Goal: Task Accomplishment & Management: Complete application form

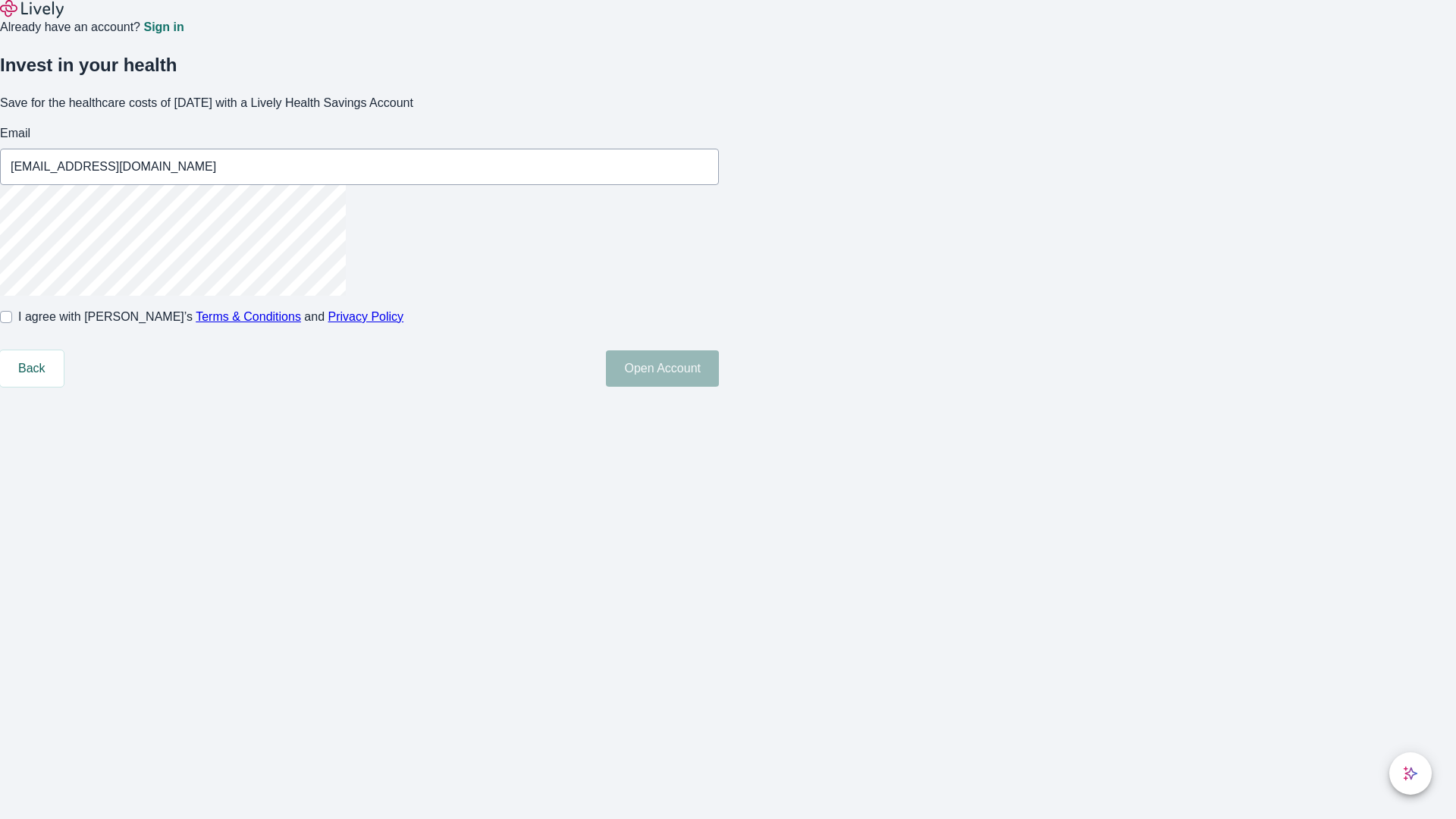
click at [12, 323] on input "I agree with Lively’s Terms & Conditions and Privacy Policy" at bounding box center [6, 317] width 12 height 12
checkbox input "true"
click at [719, 387] on button "Open Account" at bounding box center [662, 369] width 113 height 36
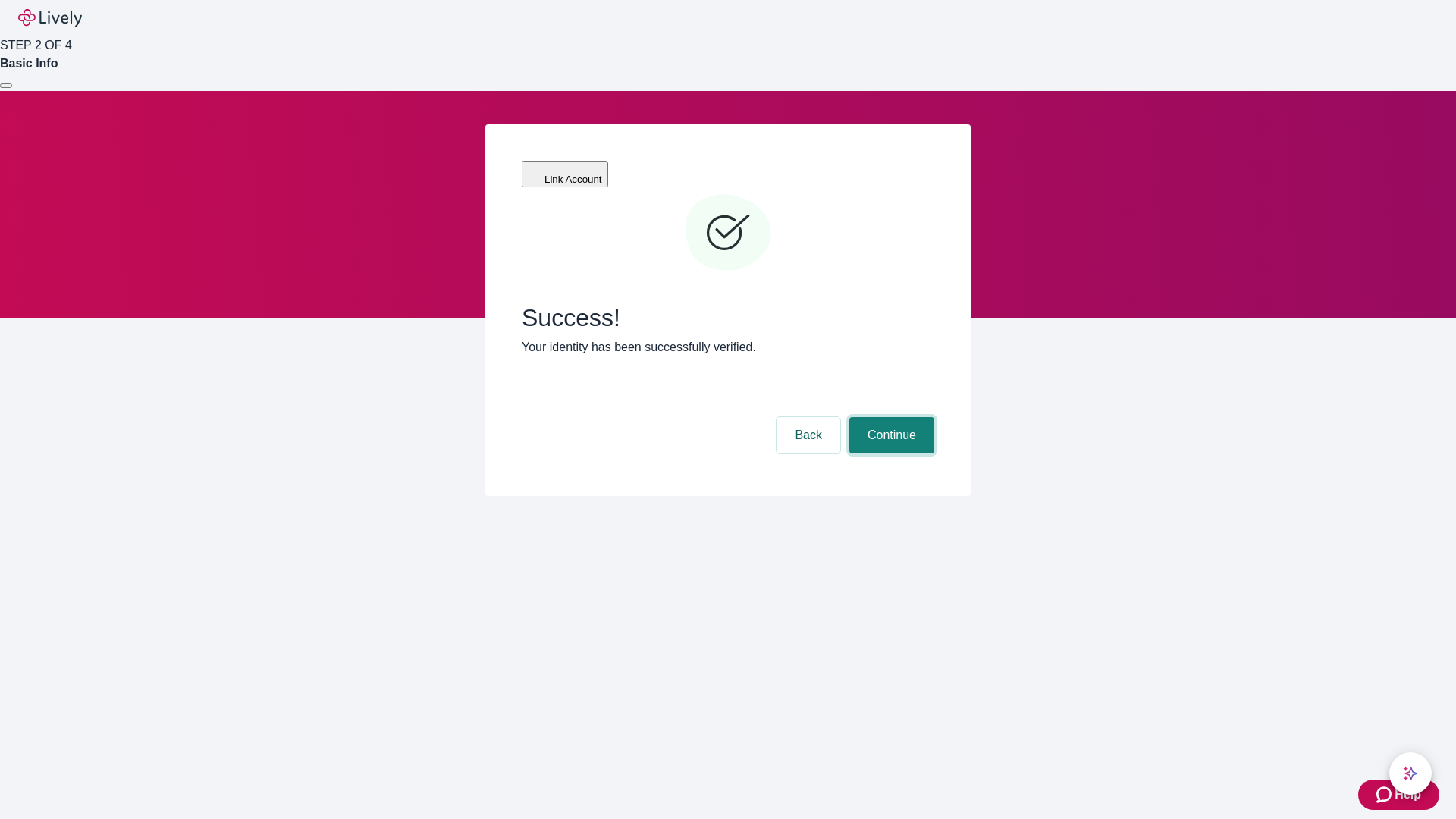
click at [889, 417] on button "Continue" at bounding box center [892, 435] width 85 height 36
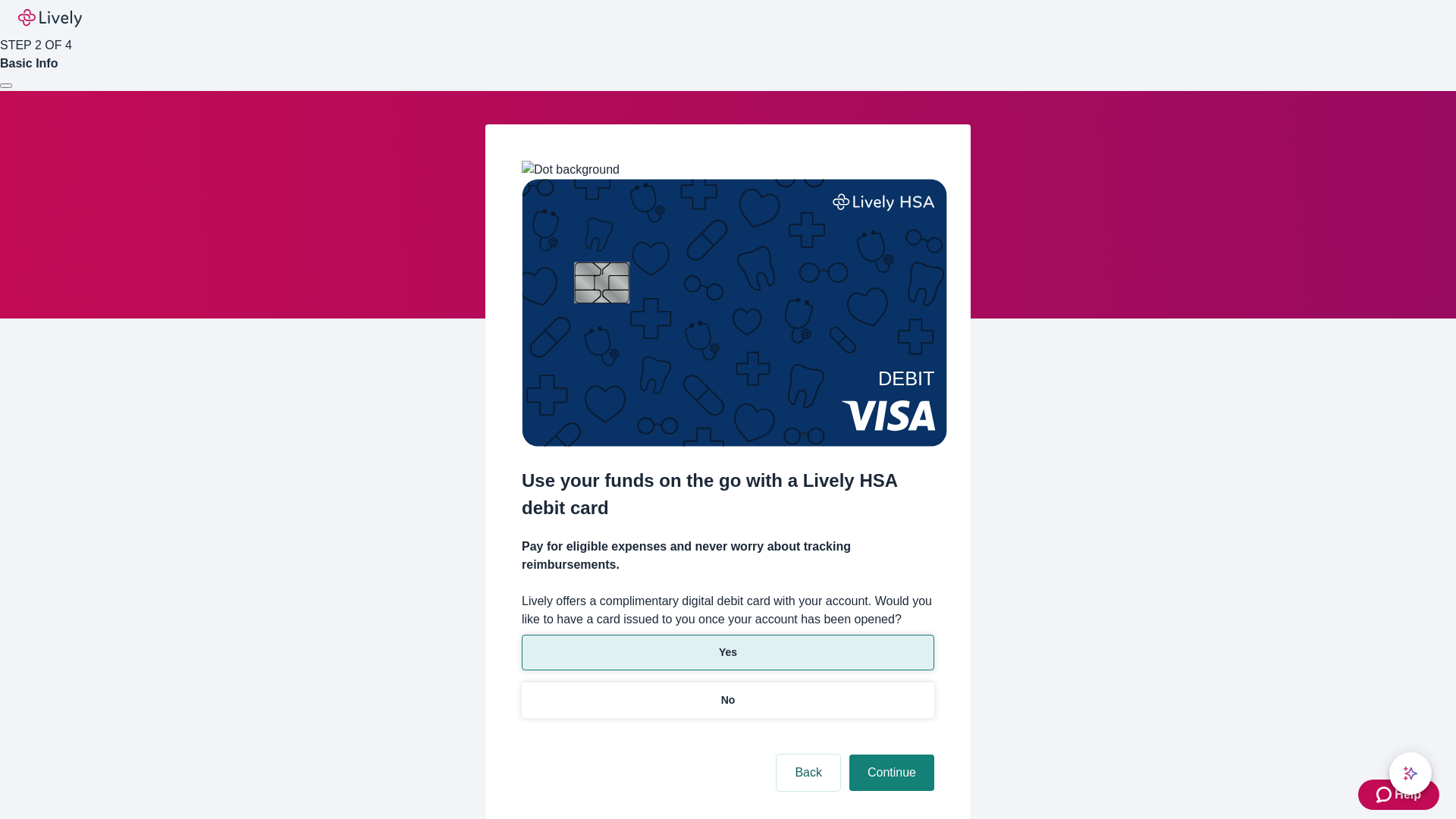
click at [727, 645] on p "Yes" at bounding box center [728, 652] width 18 height 16
click at [889, 754] on button "Continue" at bounding box center [892, 772] width 85 height 36
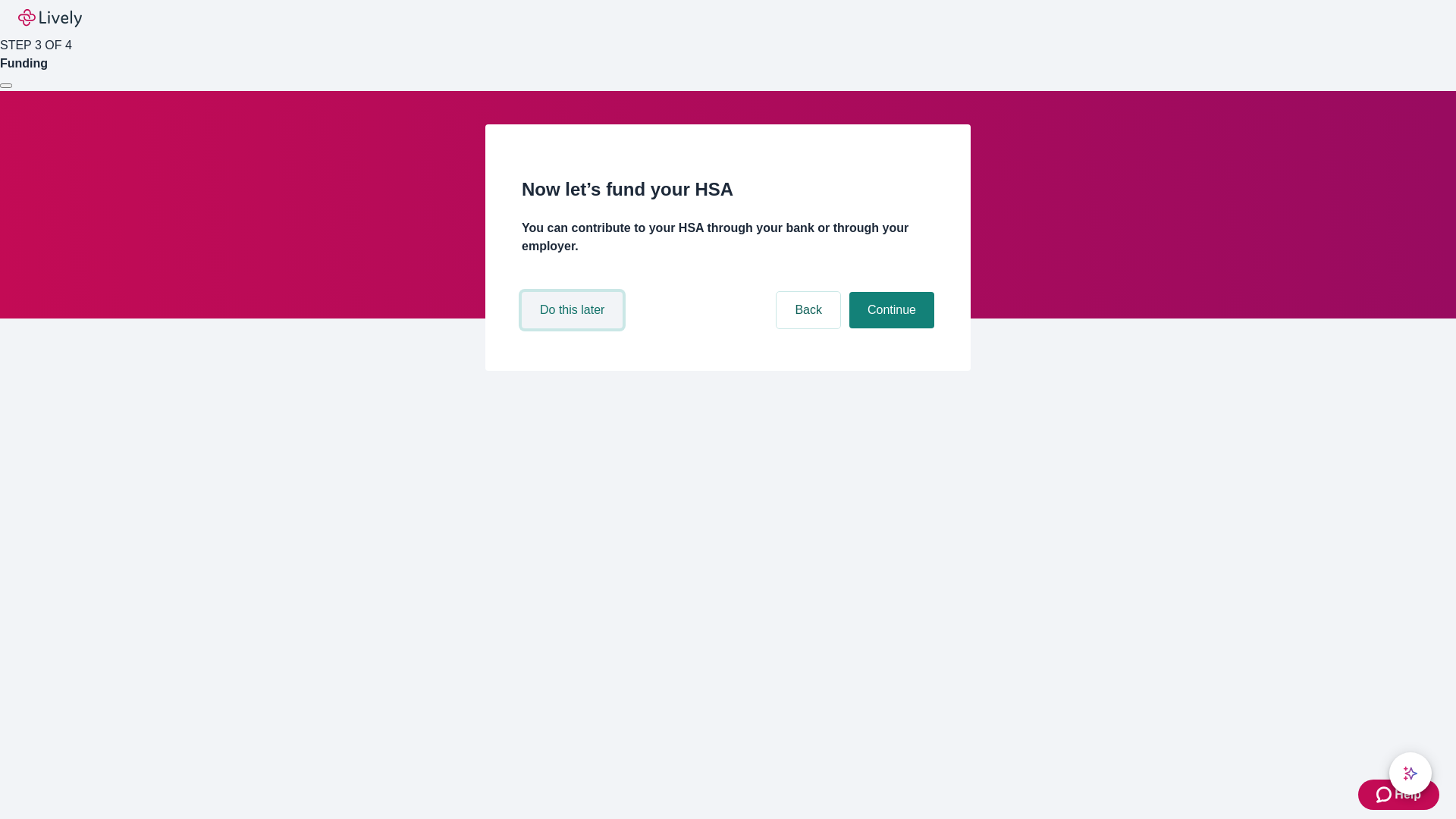
click at [574, 328] on button "Do this later" at bounding box center [572, 310] width 101 height 36
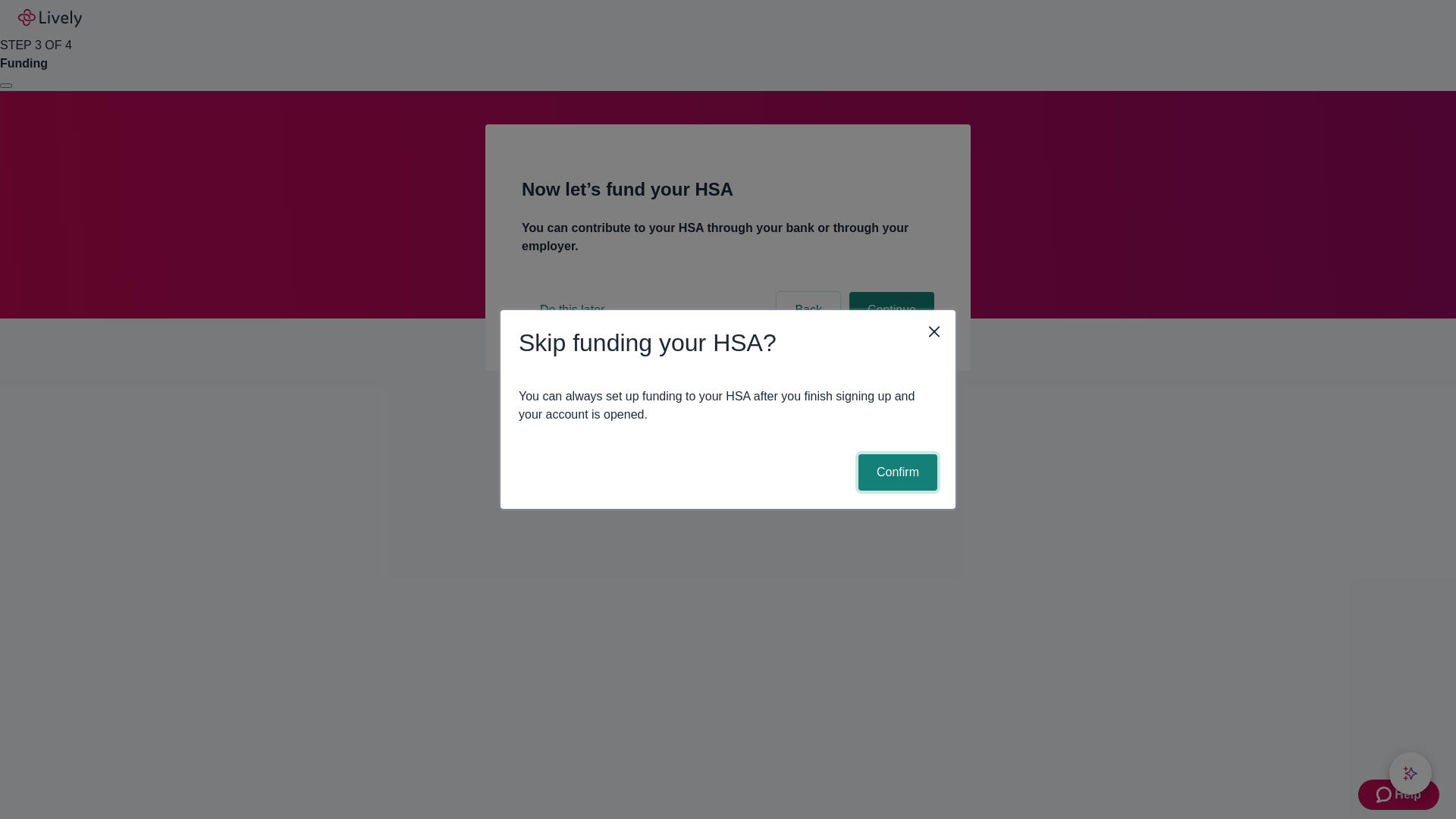
click at [895, 473] on button "Confirm" at bounding box center [898, 473] width 79 height 36
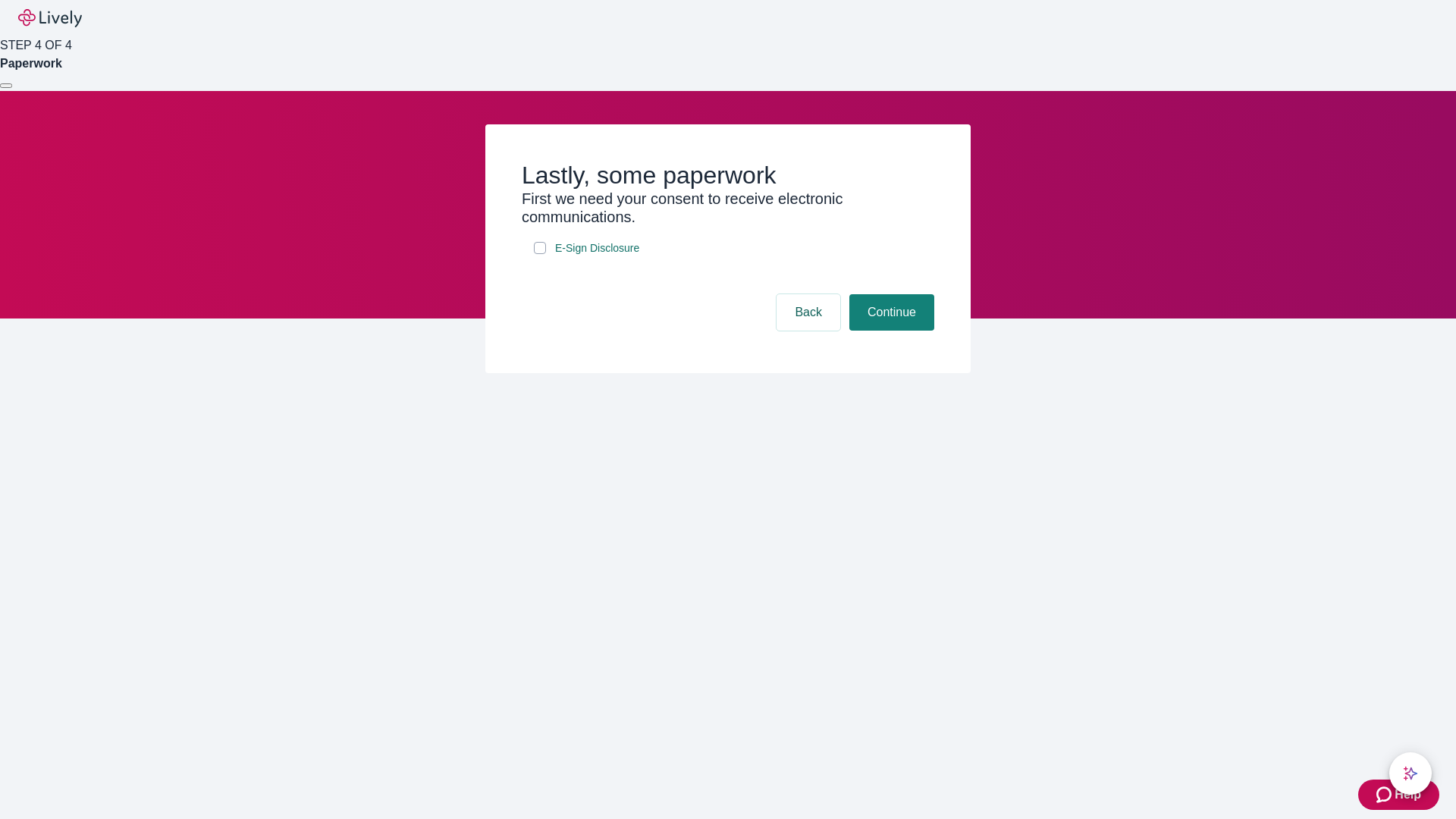
click at [540, 254] on input "E-Sign Disclosure" at bounding box center [540, 247] width 12 height 12
checkbox input "true"
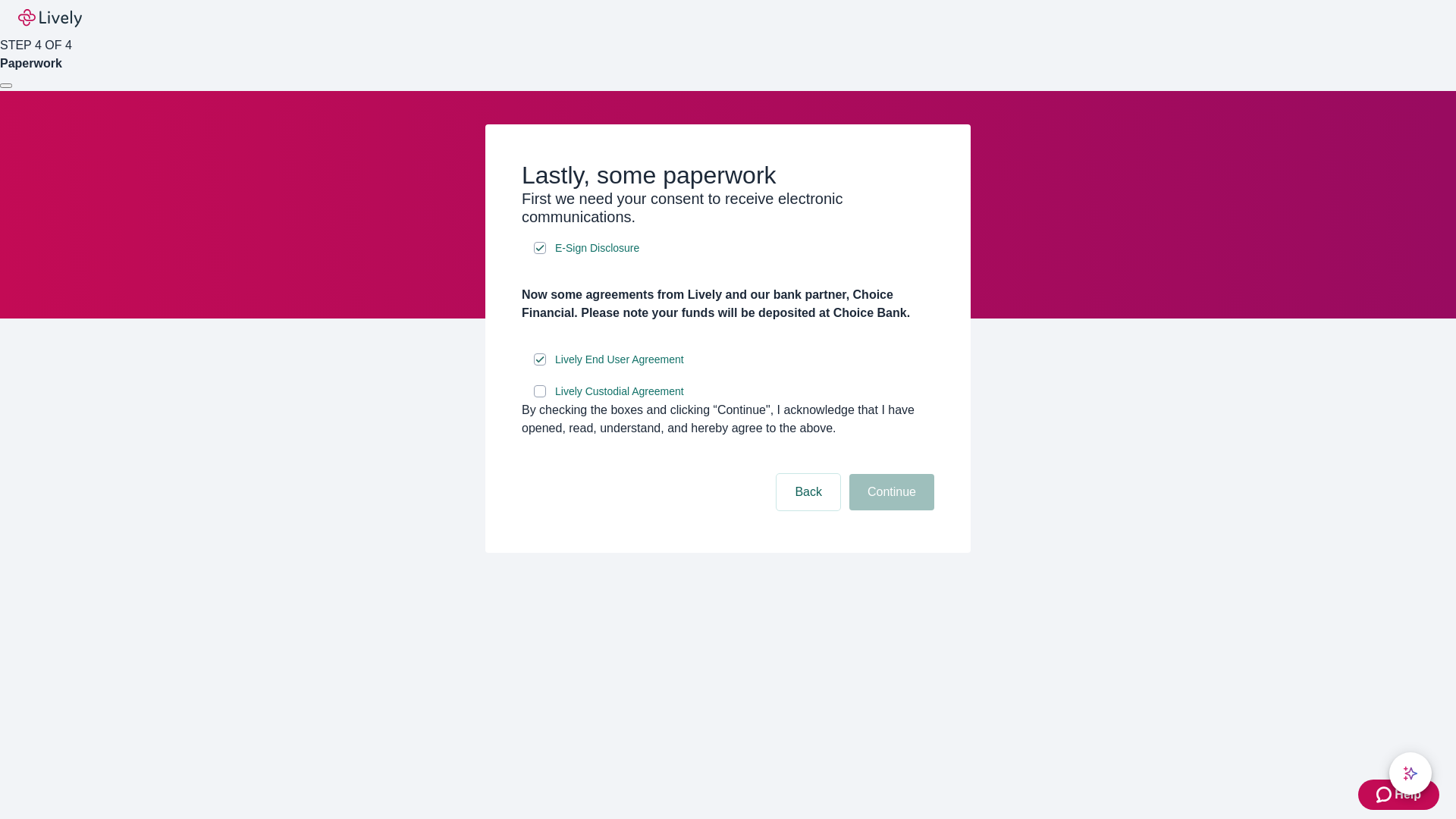
click at [540, 397] on input "Lively Custodial Agreement" at bounding box center [540, 391] width 12 height 12
checkbox input "true"
click at [889, 510] on button "Continue" at bounding box center [892, 492] width 85 height 36
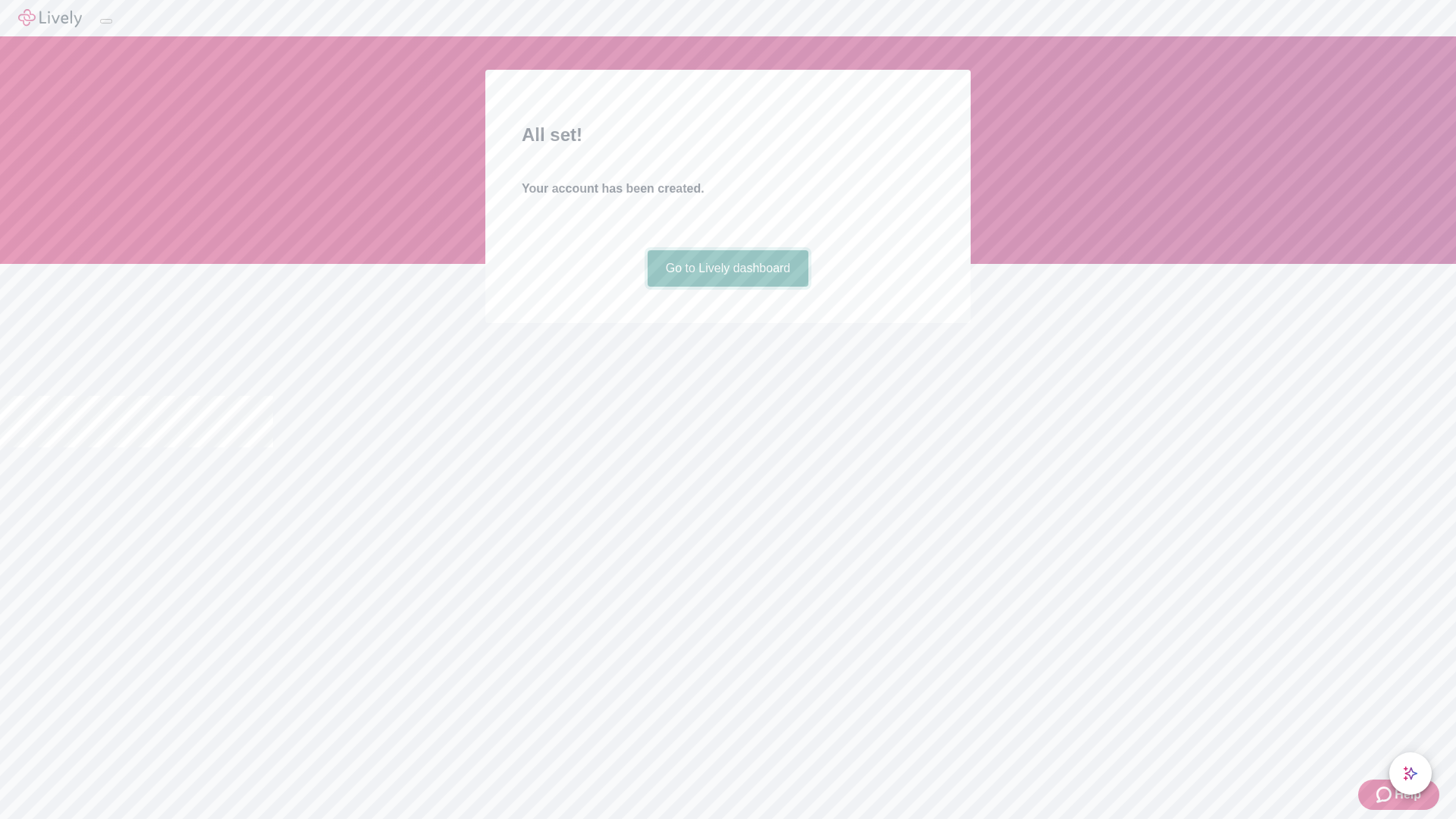
click at [727, 287] on link "Go to Lively dashboard" at bounding box center [728, 269] width 161 height 36
